Goal: Task Accomplishment & Management: Use online tool/utility

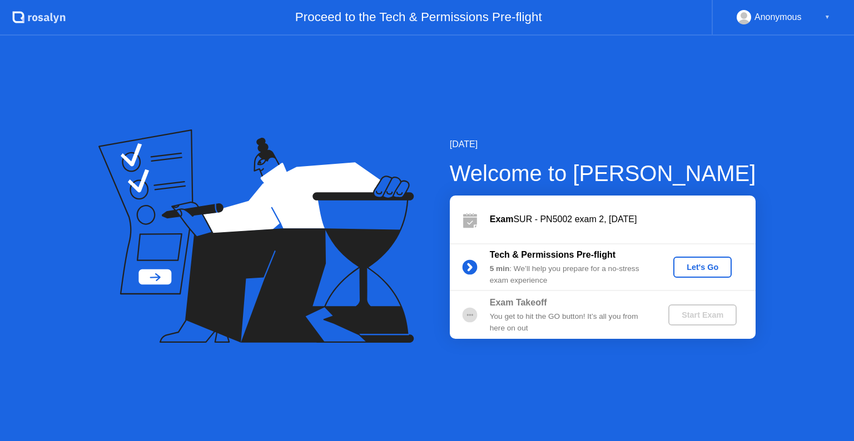
click at [685, 263] on div "Let's Go" at bounding box center [702, 267] width 49 height 9
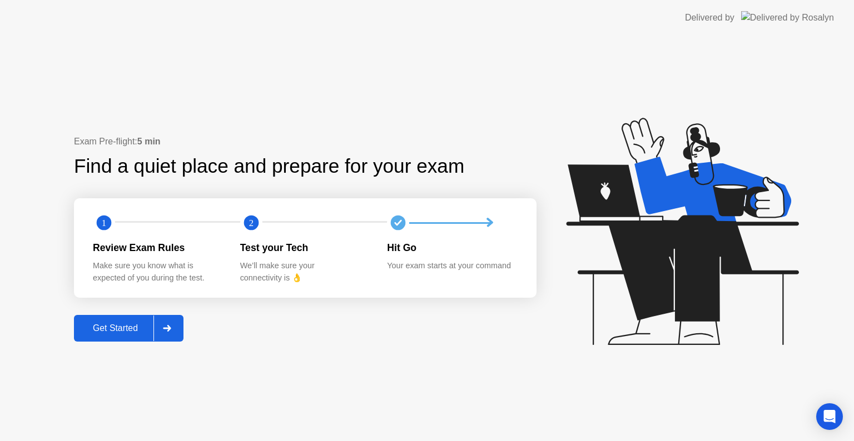
click at [130, 324] on div "Get Started" at bounding box center [115, 329] width 76 height 10
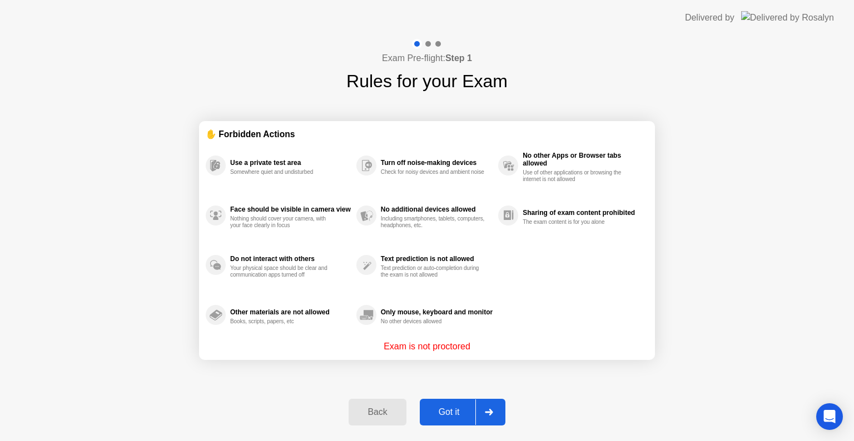
click at [441, 412] on div "Got it" at bounding box center [449, 412] width 52 height 10
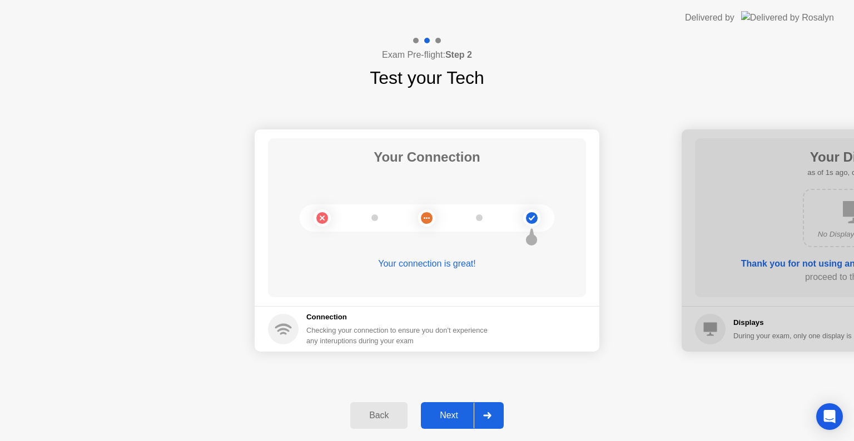
click at [450, 416] on div "Next" at bounding box center [448, 416] width 49 height 10
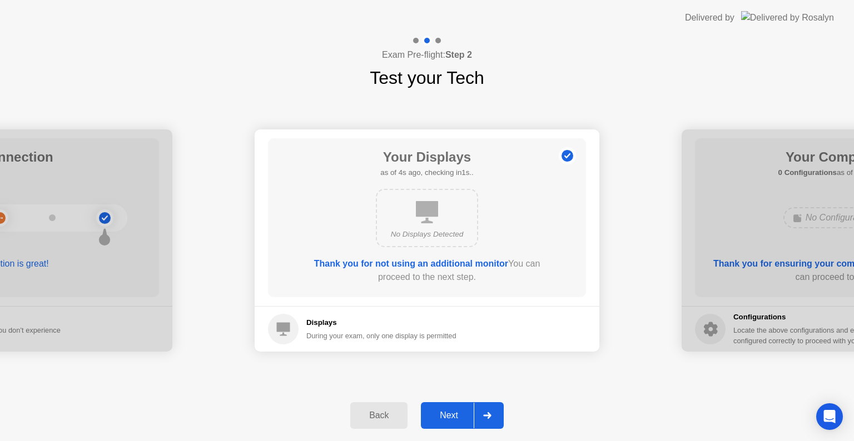
click at [446, 413] on div "Next" at bounding box center [448, 416] width 49 height 10
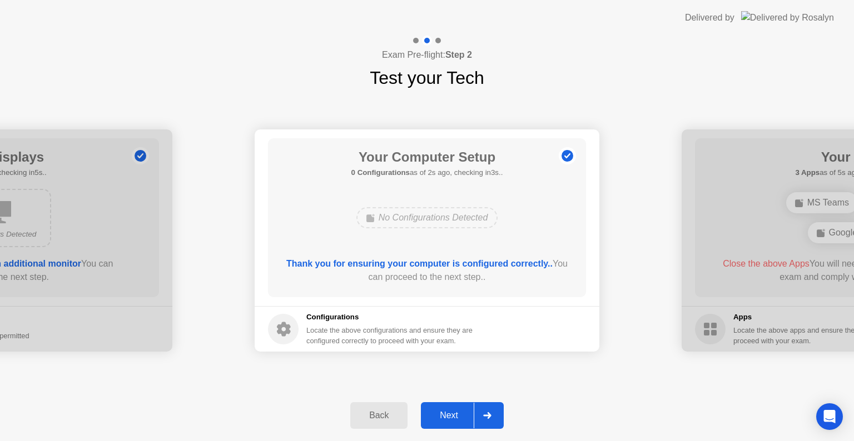
click at [446, 413] on div "Next" at bounding box center [448, 416] width 49 height 10
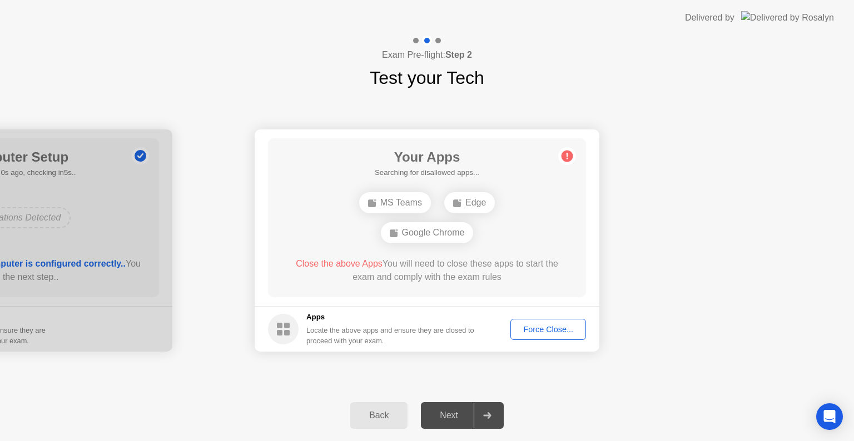
click at [446, 413] on div "Next" at bounding box center [448, 416] width 49 height 10
click at [544, 332] on div "Force Close..." at bounding box center [548, 329] width 68 height 9
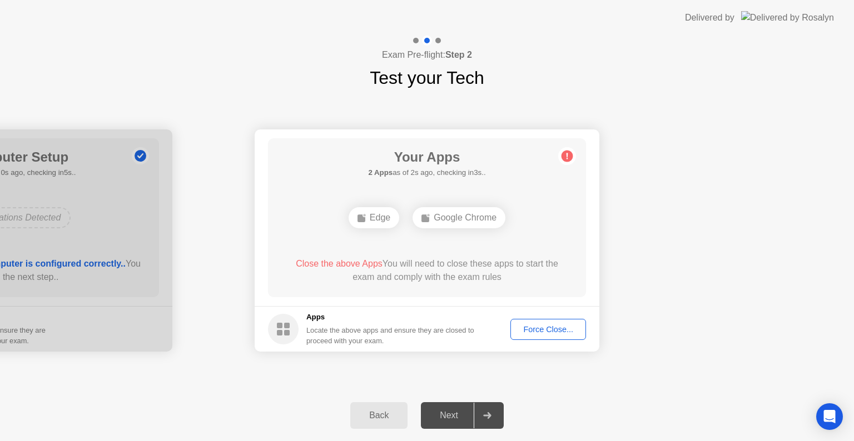
click at [569, 331] on div "Force Close..." at bounding box center [548, 329] width 68 height 9
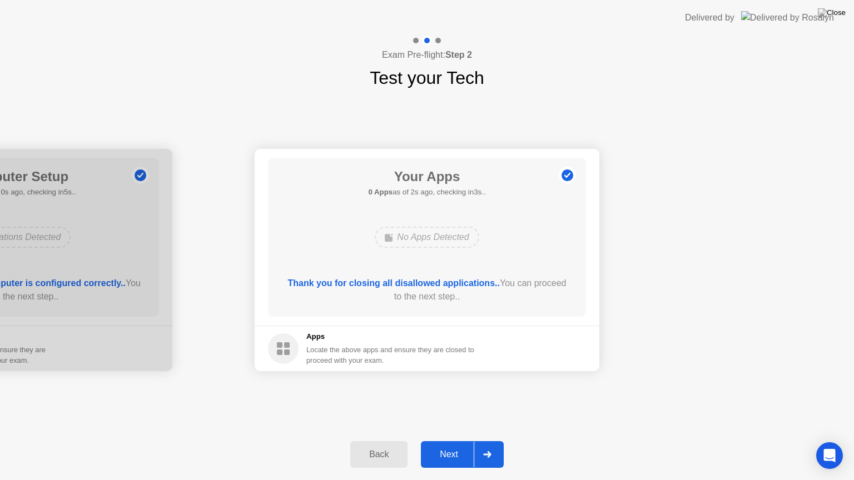
click at [464, 441] on div "Next" at bounding box center [448, 455] width 49 height 10
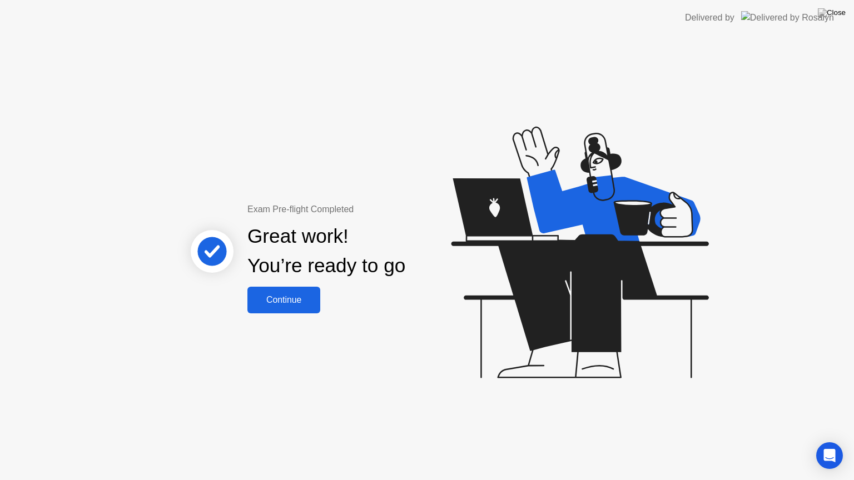
click at [291, 305] on div "Continue" at bounding box center [284, 300] width 66 height 10
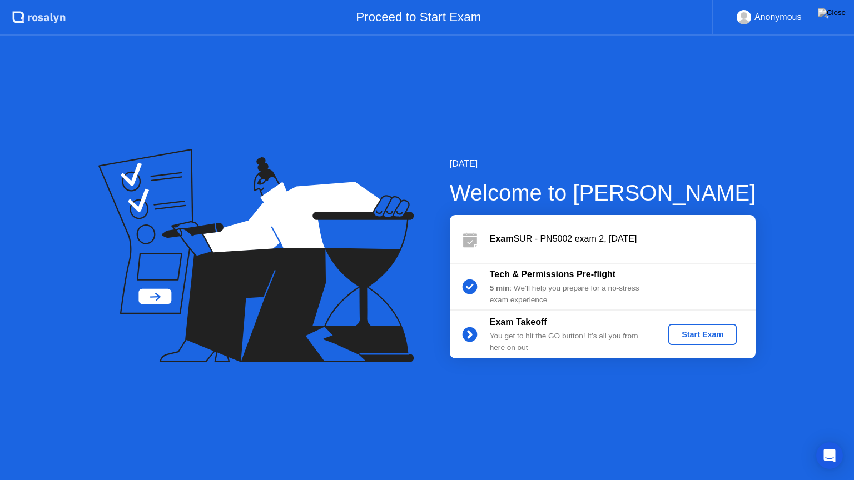
click at [694, 339] on div "Start Exam" at bounding box center [702, 334] width 59 height 9
